Goal: Find specific page/section: Find specific page/section

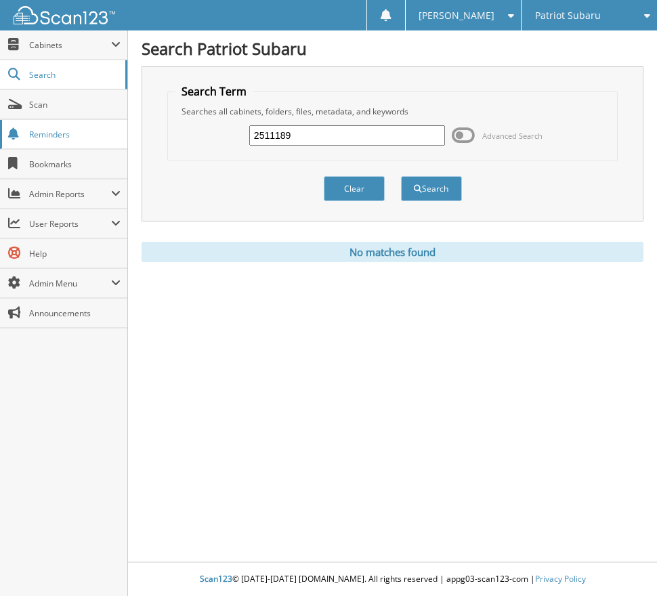
drag, startPoint x: 0, startPoint y: 0, endPoint x: 117, endPoint y: 132, distance: 176.4
click at [124, 132] on body "[PERSON_NAME] Settings Logout Patriot Subaru Patriot Acura Close" at bounding box center [328, 298] width 657 height 596
type input "2511843"
click at [401, 176] on button "Search" at bounding box center [431, 188] width 61 height 25
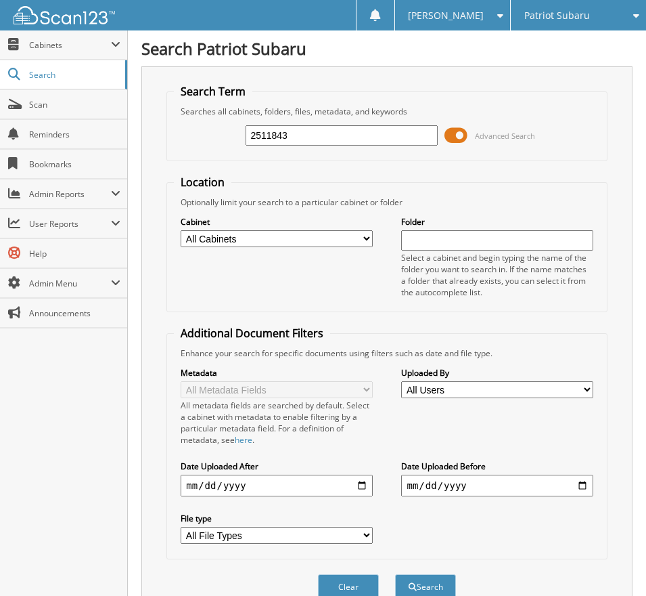
click at [458, 131] on span at bounding box center [456, 135] width 23 height 20
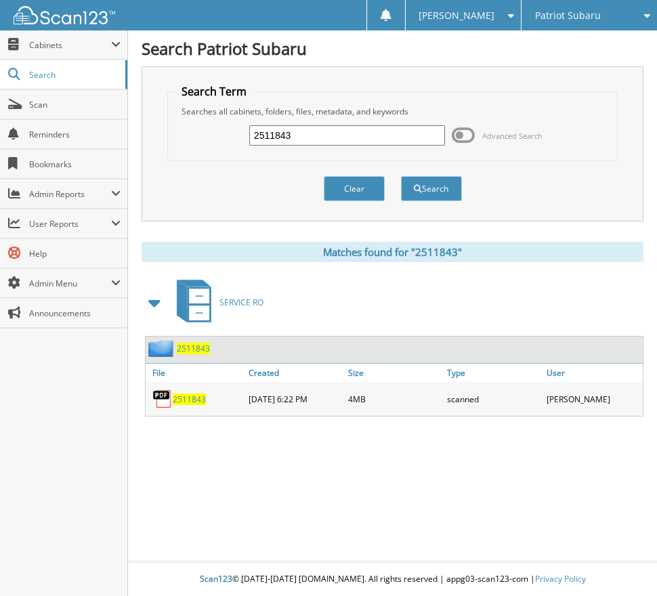
click at [189, 397] on span "2511843" at bounding box center [189, 399] width 33 height 12
